Goal: Navigation & Orientation: Find specific page/section

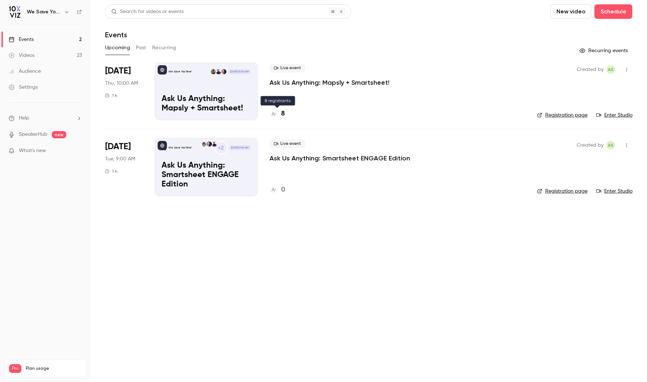
click at [272, 115] on icon at bounding box center [274, 114] width 4 height 4
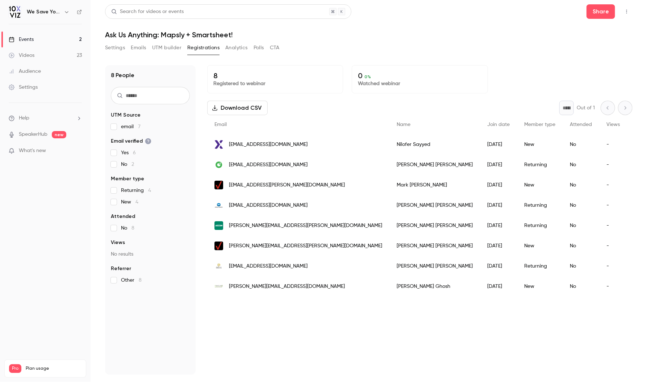
click at [72, 40] on link "Events 2" at bounding box center [45, 40] width 91 height 16
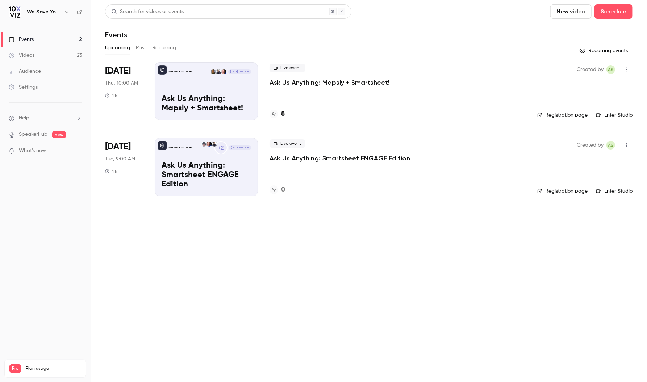
click at [182, 233] on main "Search for videos or events New video Schedule Events Upcoming Past Recurring R…" at bounding box center [369, 191] width 557 height 382
click at [246, 247] on main "Search for videos or events New video Schedule Events Upcoming Past Recurring R…" at bounding box center [369, 191] width 557 height 382
click at [197, 263] on main "Search for videos or events New video Schedule Events Upcoming Past Recurring R…" at bounding box center [369, 191] width 557 height 382
